Goal: Book appointment/travel/reservation

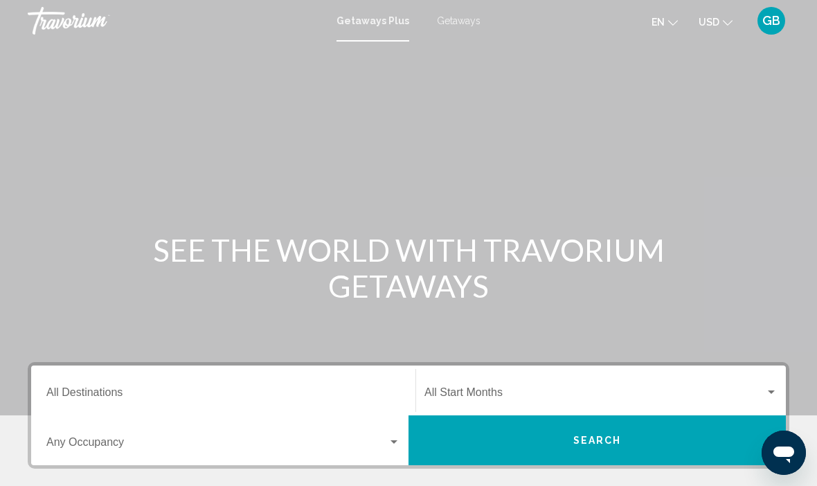
click at [132, 392] on input "Destination All Destinations" at bounding box center [223, 395] width 354 height 12
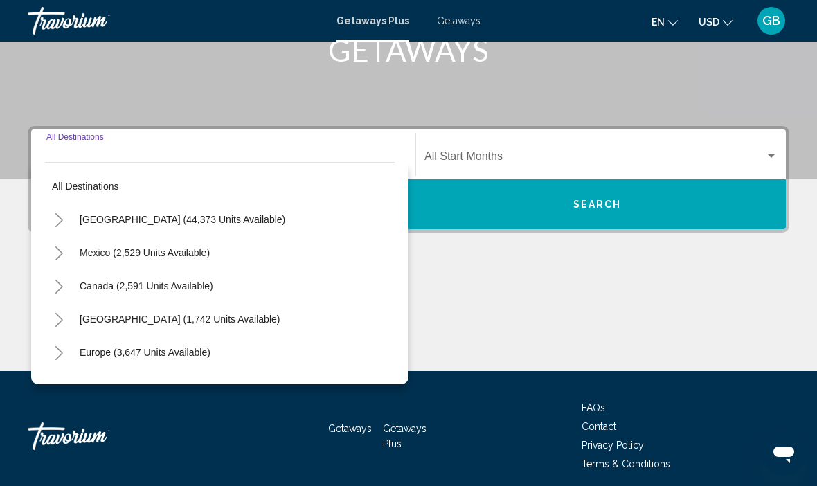
scroll to position [243, 0]
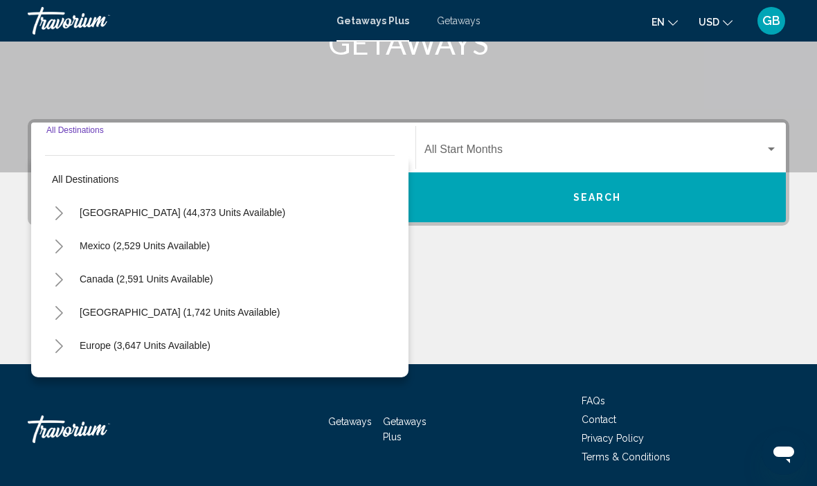
click at [491, 291] on div "Main content" at bounding box center [408, 312] width 761 height 104
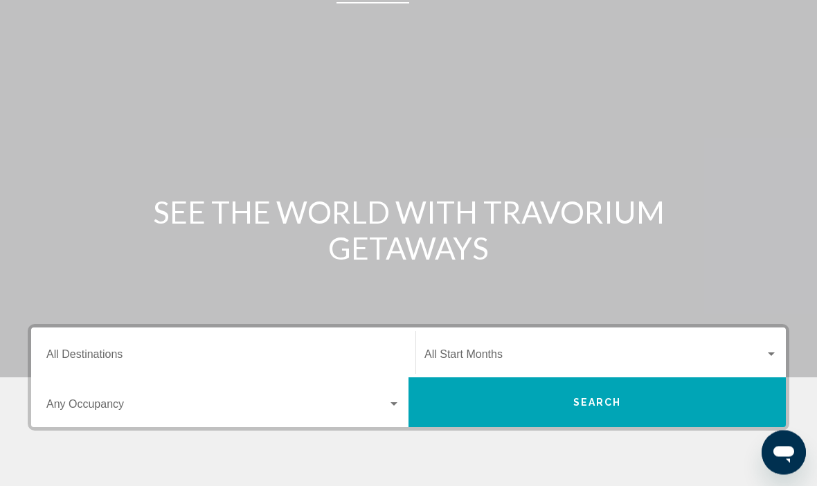
scroll to position [0, 0]
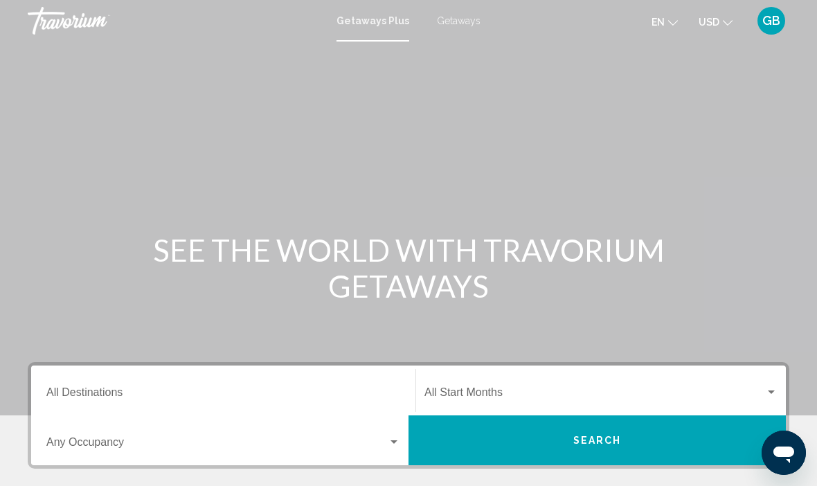
click at [451, 24] on span "Getaways" at bounding box center [459, 20] width 44 height 11
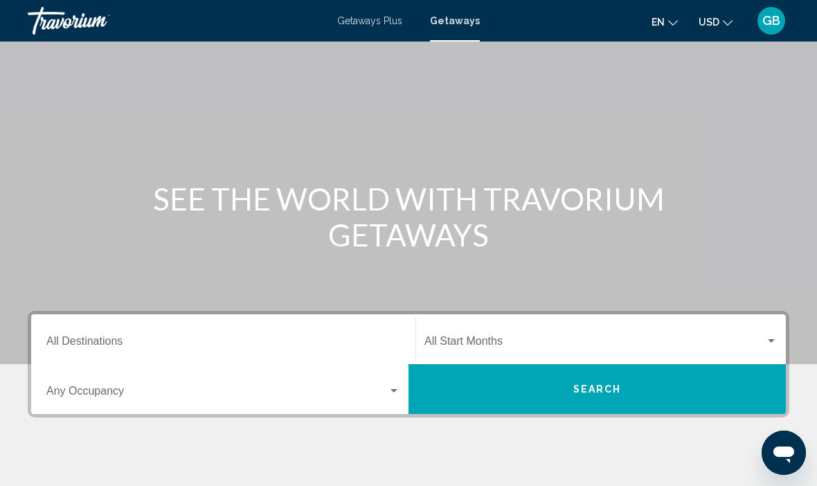
click at [101, 343] on input "Destination All Destinations" at bounding box center [223, 344] width 354 height 12
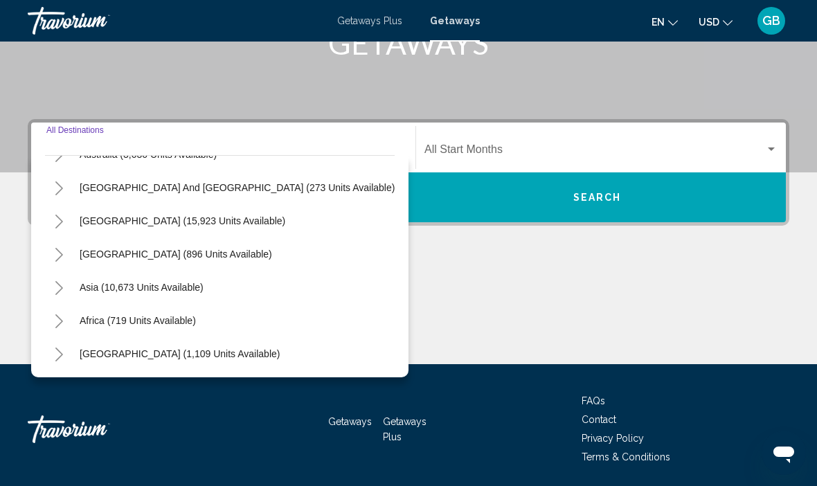
scroll to position [224, 0]
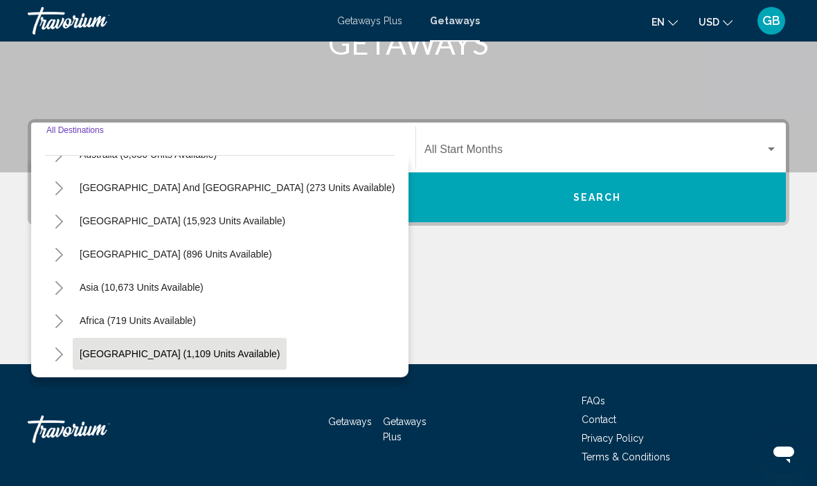
click at [203, 359] on button "[GEOGRAPHIC_DATA] (1,109 units available)" at bounding box center [180, 354] width 214 height 32
type input "**********"
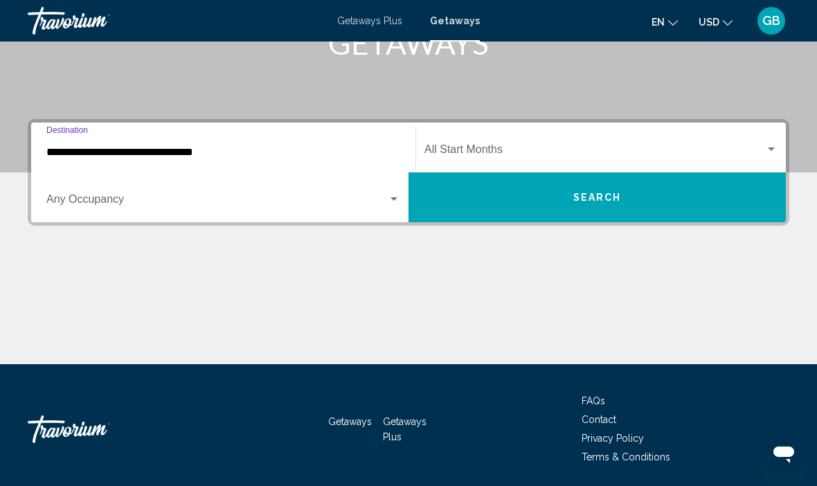
click at [661, 154] on span "Search widget" at bounding box center [594, 152] width 340 height 12
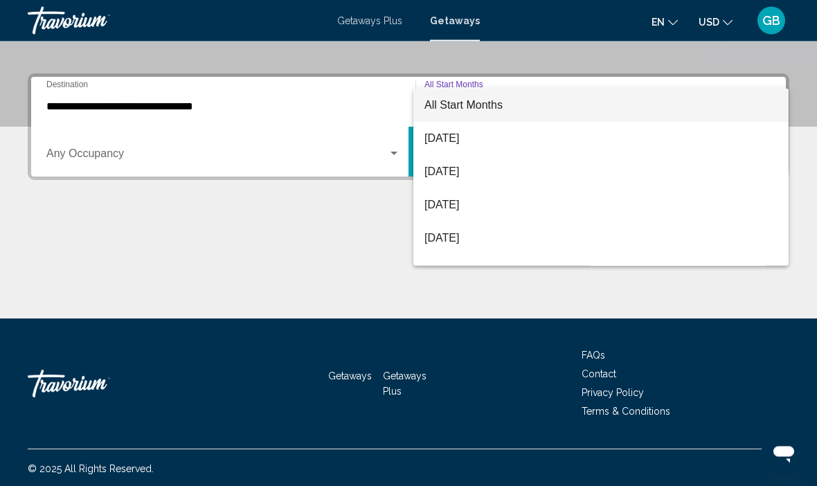
scroll to position [291, 0]
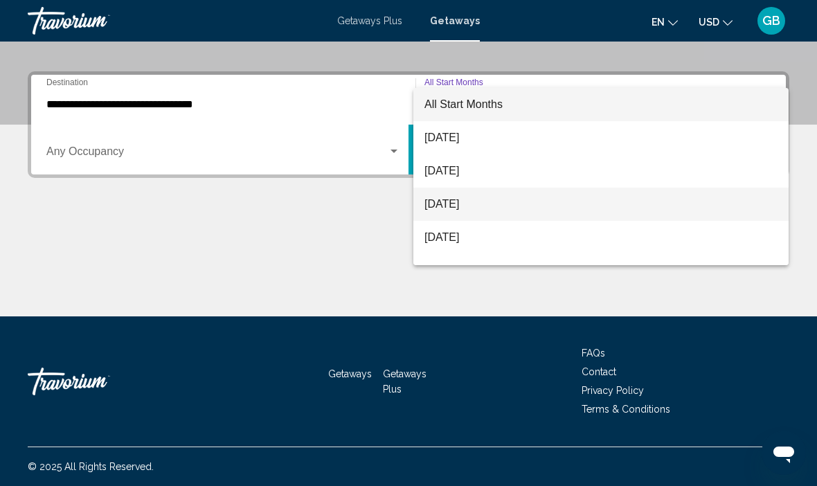
click at [467, 208] on span "[DATE]" at bounding box center [600, 204] width 353 height 33
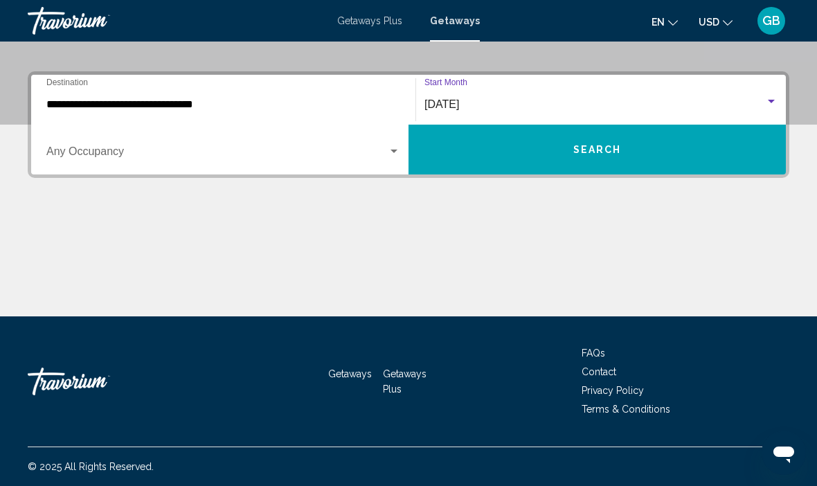
click at [653, 146] on button "Search" at bounding box center [596, 150] width 377 height 50
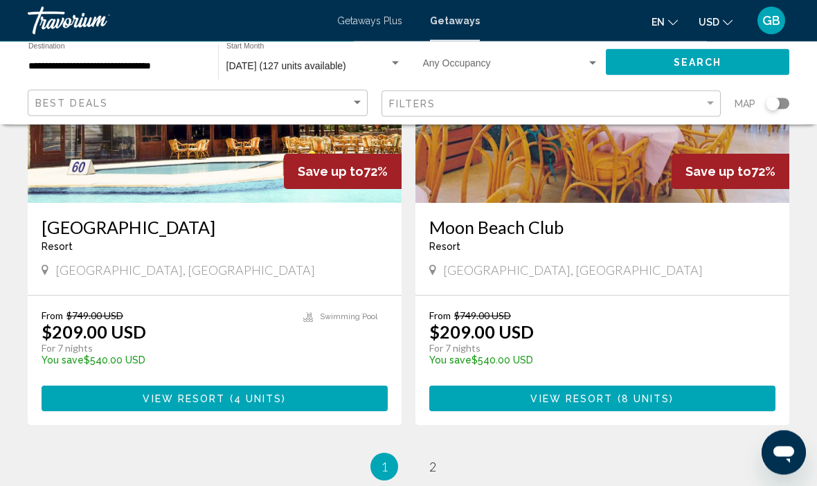
scroll to position [2565, 0]
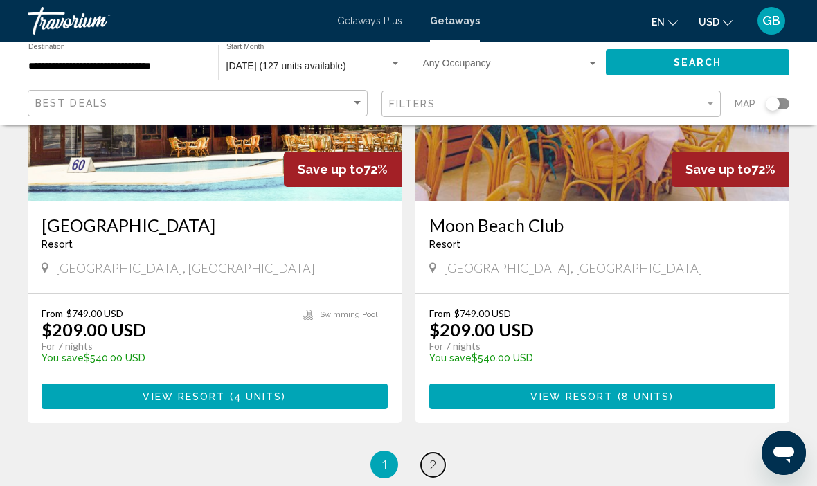
click at [437, 459] on link "page 2" at bounding box center [433, 465] width 24 height 24
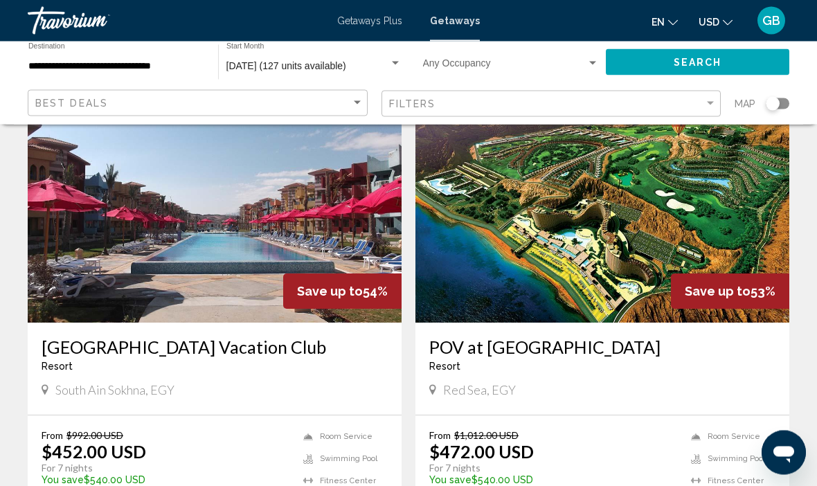
scroll to position [48, 0]
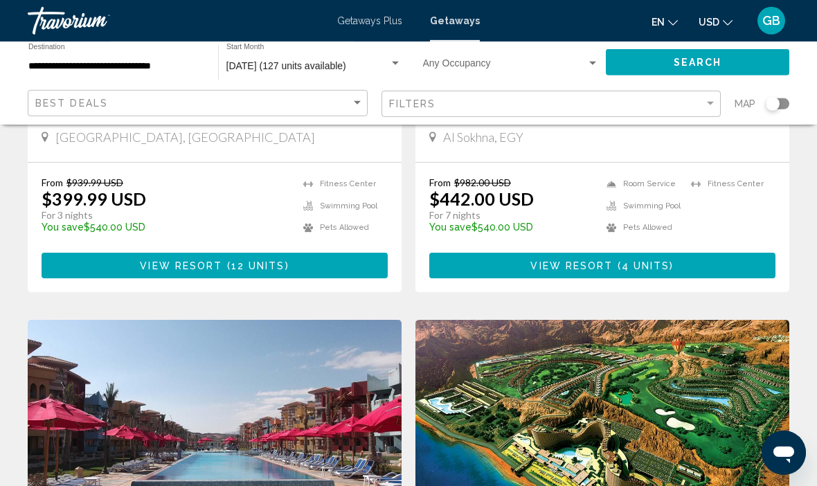
click at [680, 66] on span "Search" at bounding box center [697, 62] width 48 height 11
